Goal: Task Accomplishment & Management: Manage account settings

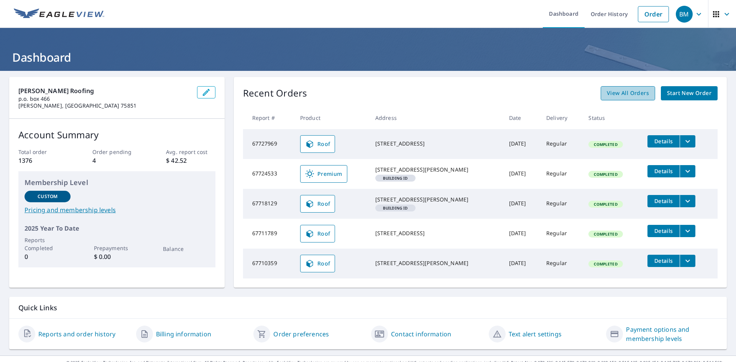
click at [621, 97] on span "View All Orders" at bounding box center [628, 94] width 42 height 10
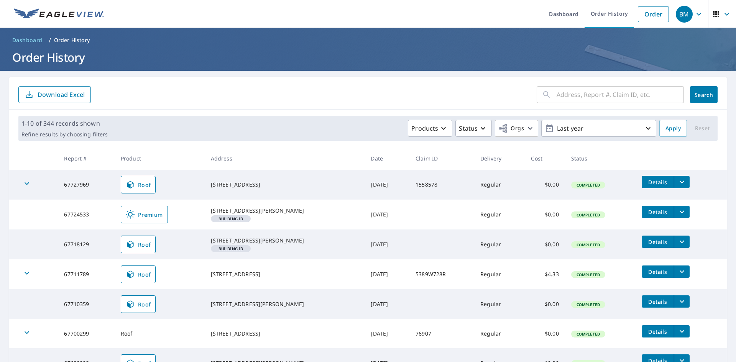
click at [572, 93] on input "text" at bounding box center [619, 94] width 127 height 21
type input "6907 pine"
click at [698, 98] on span "Search" at bounding box center [703, 94] width 15 height 7
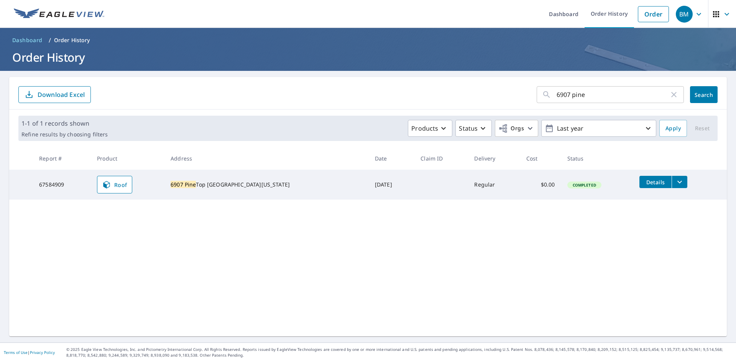
click at [675, 182] on icon "filesDropdownBtn-67584909" at bounding box center [679, 181] width 9 height 9
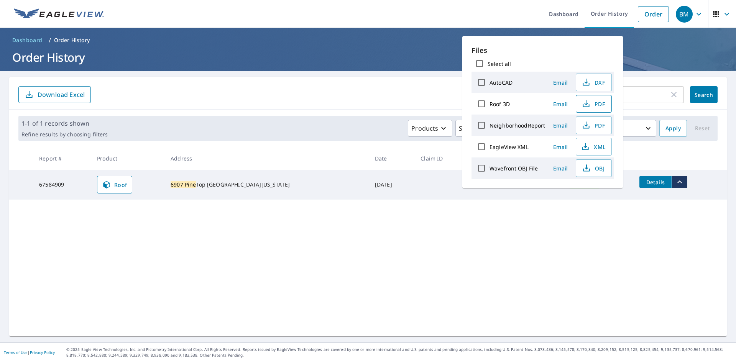
click at [597, 103] on span "PDF" at bounding box center [592, 103] width 25 height 9
